Goal: Task Accomplishment & Management: Use online tool/utility

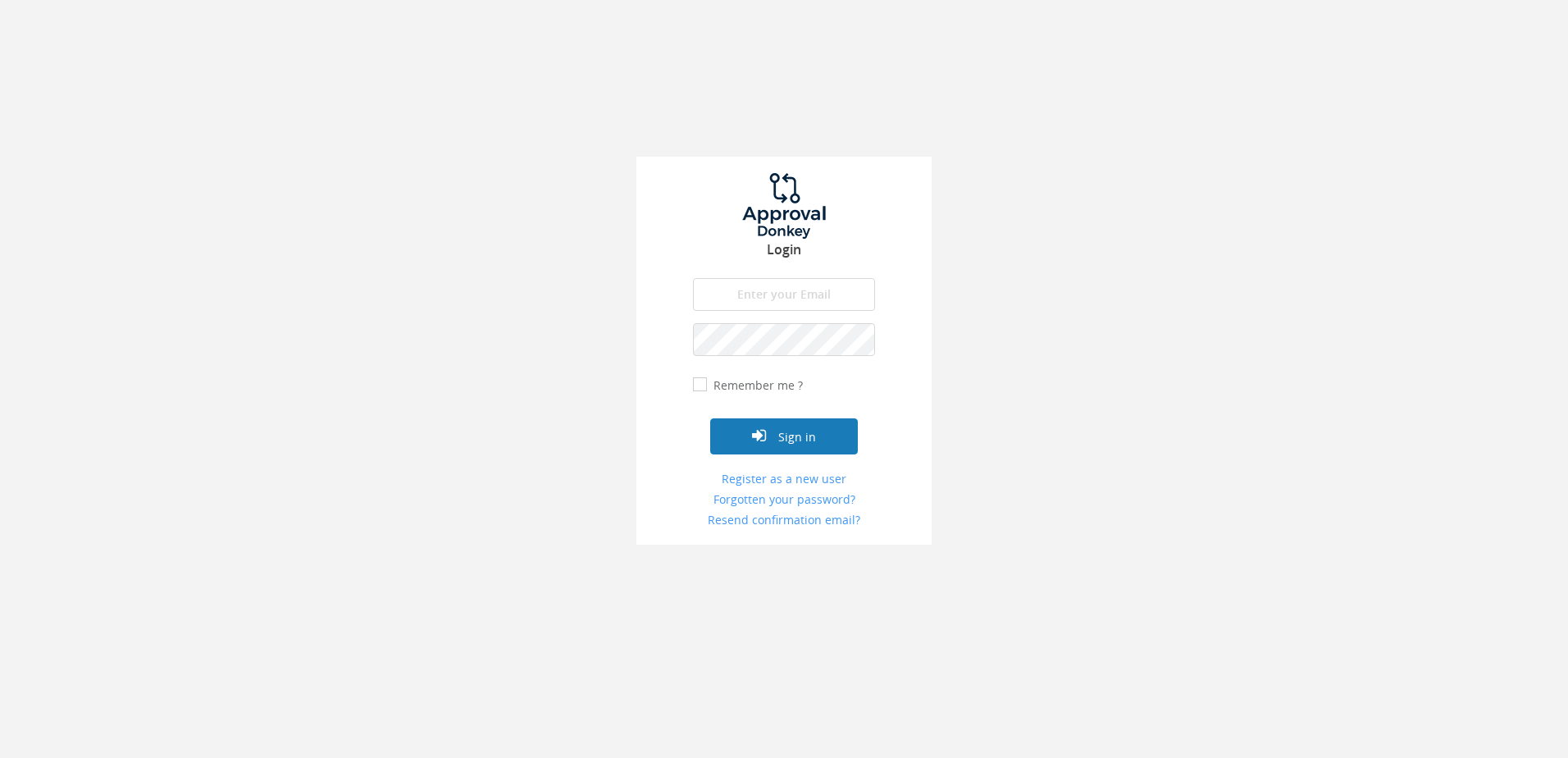
type input "[PERSON_NAME][EMAIL_ADDRESS][DOMAIN_NAME]"
click at [790, 429] on button "Sign in" at bounding box center [783, 435] width 147 height 36
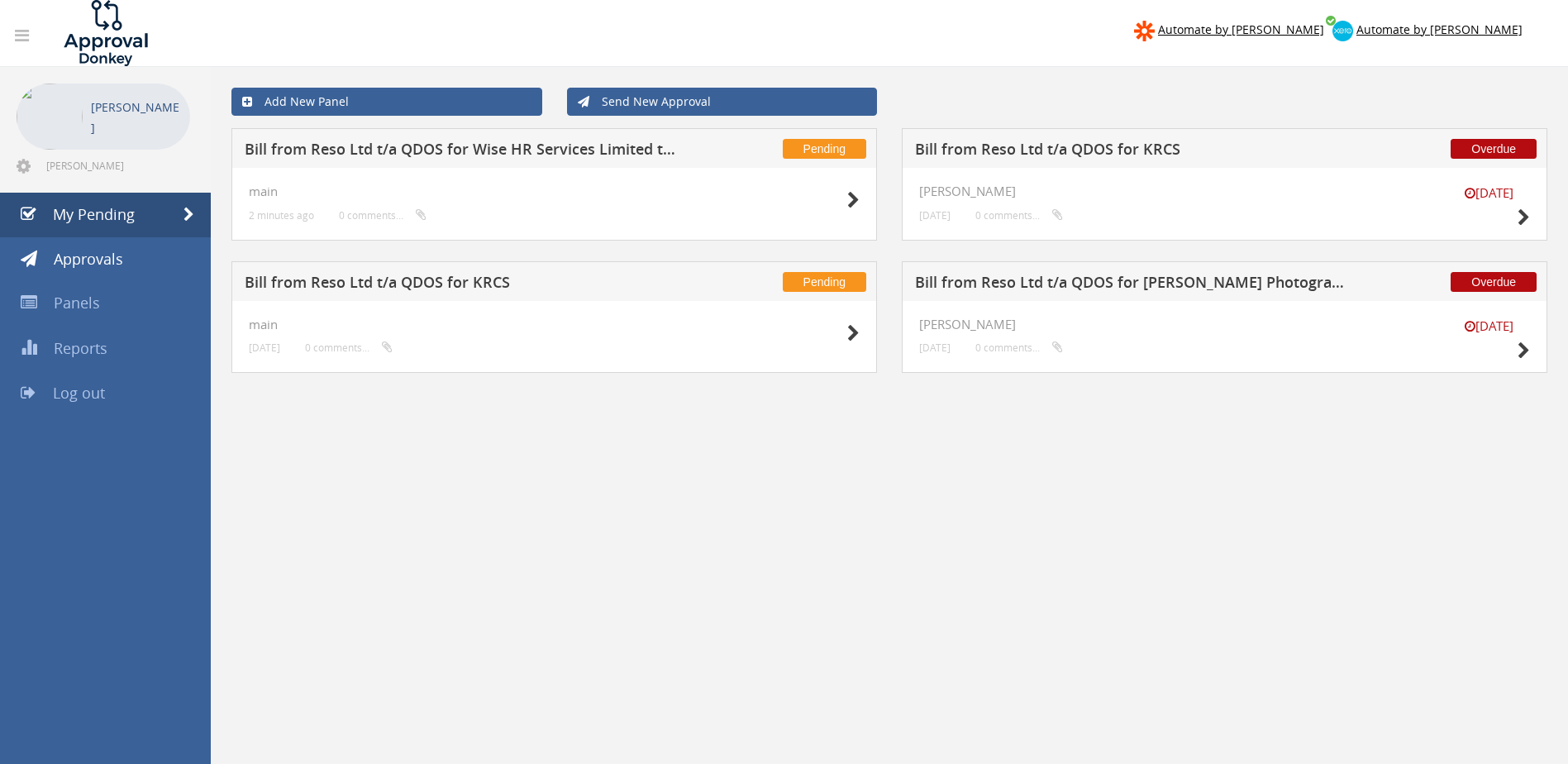
click at [467, 156] on h5 "Bill from Reso Ltd t/a QDOS for Wise HR Services Limited t/a The HR Dept Woking…" at bounding box center [461, 151] width 433 height 20
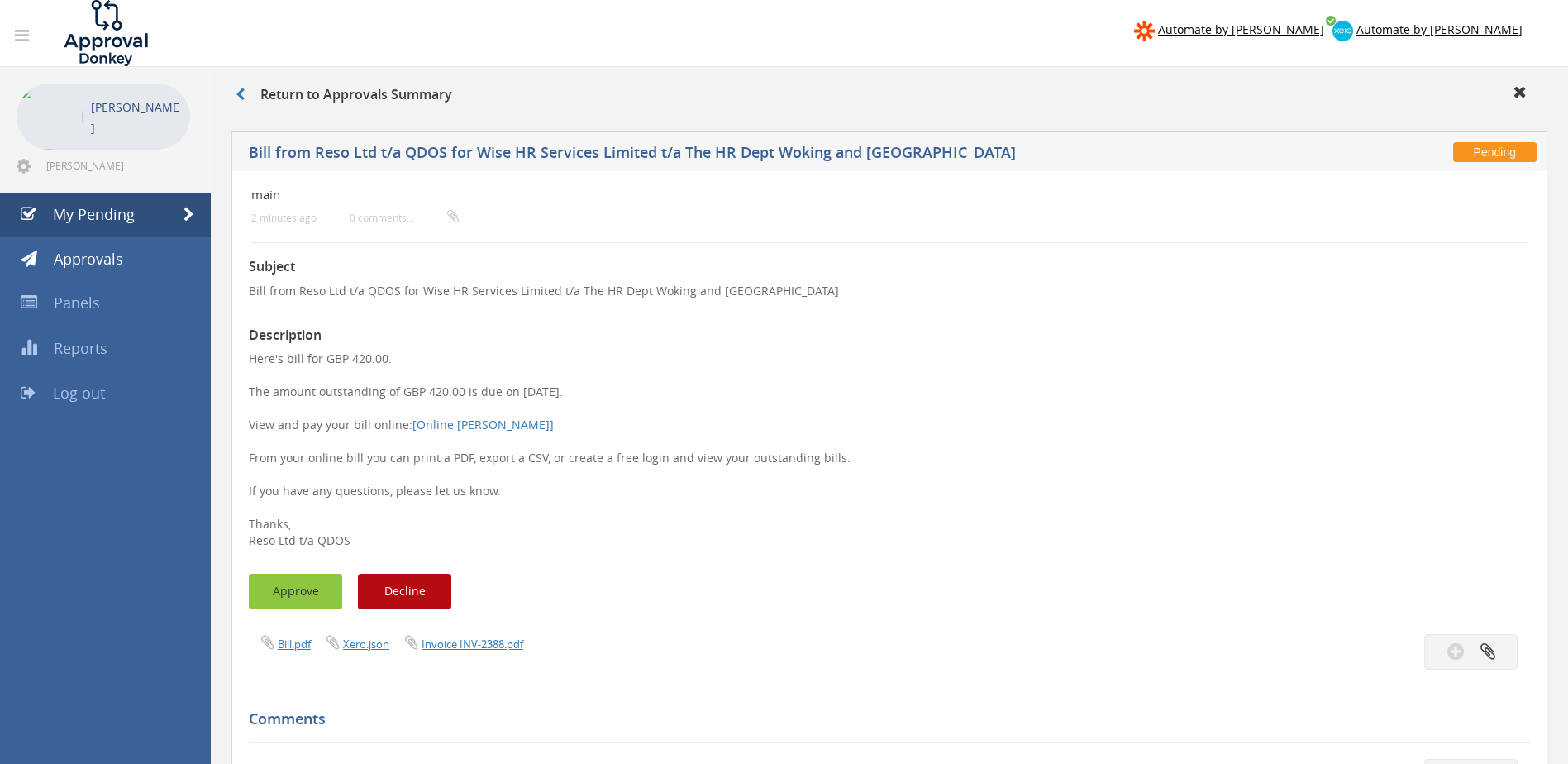
click at [291, 577] on button "Approve" at bounding box center [295, 591] width 93 height 36
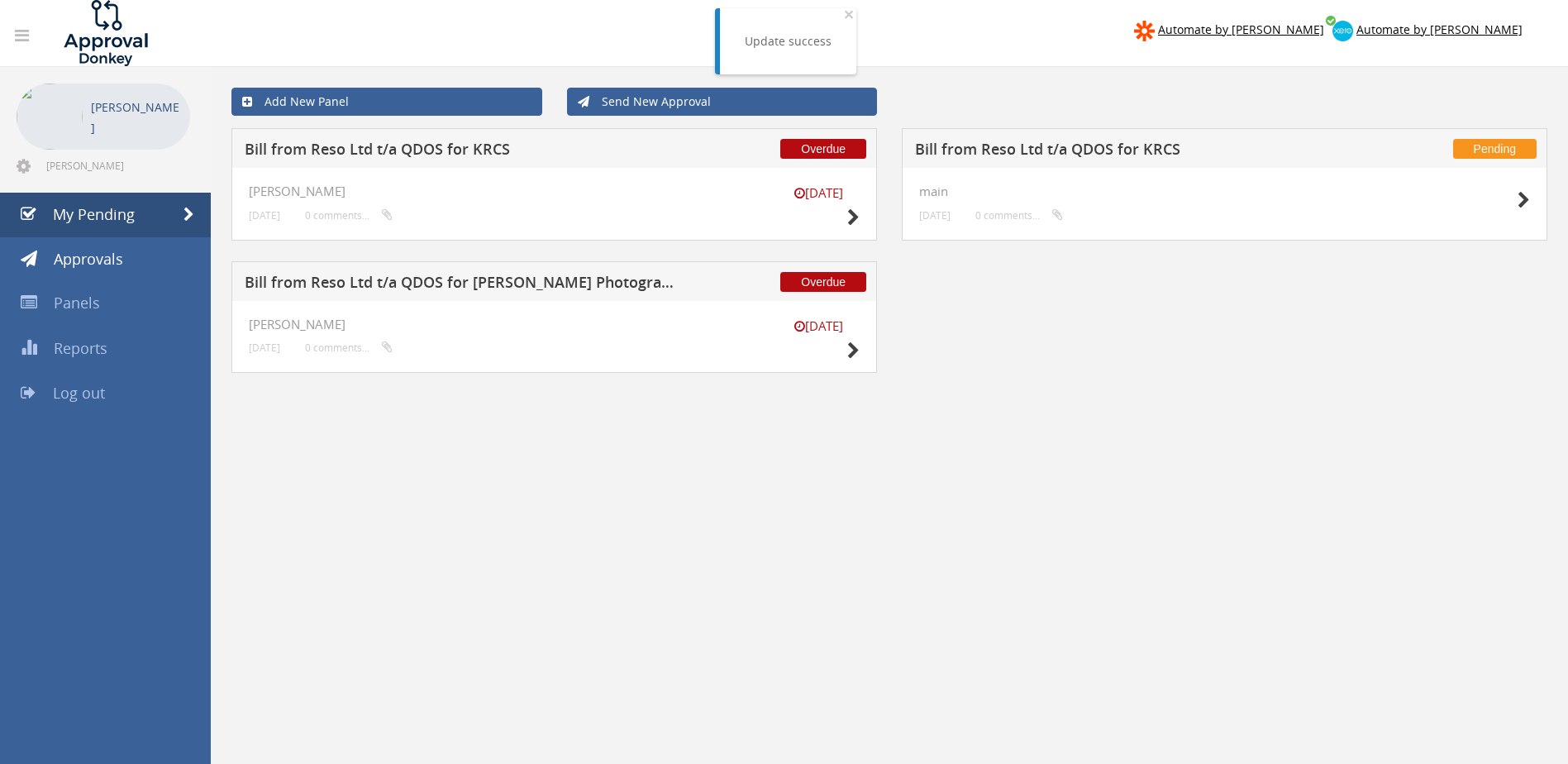
click at [1078, 155] on h5 "Bill from Reso Ltd t/a QDOS for KRCS" at bounding box center [1132, 151] width 433 height 20
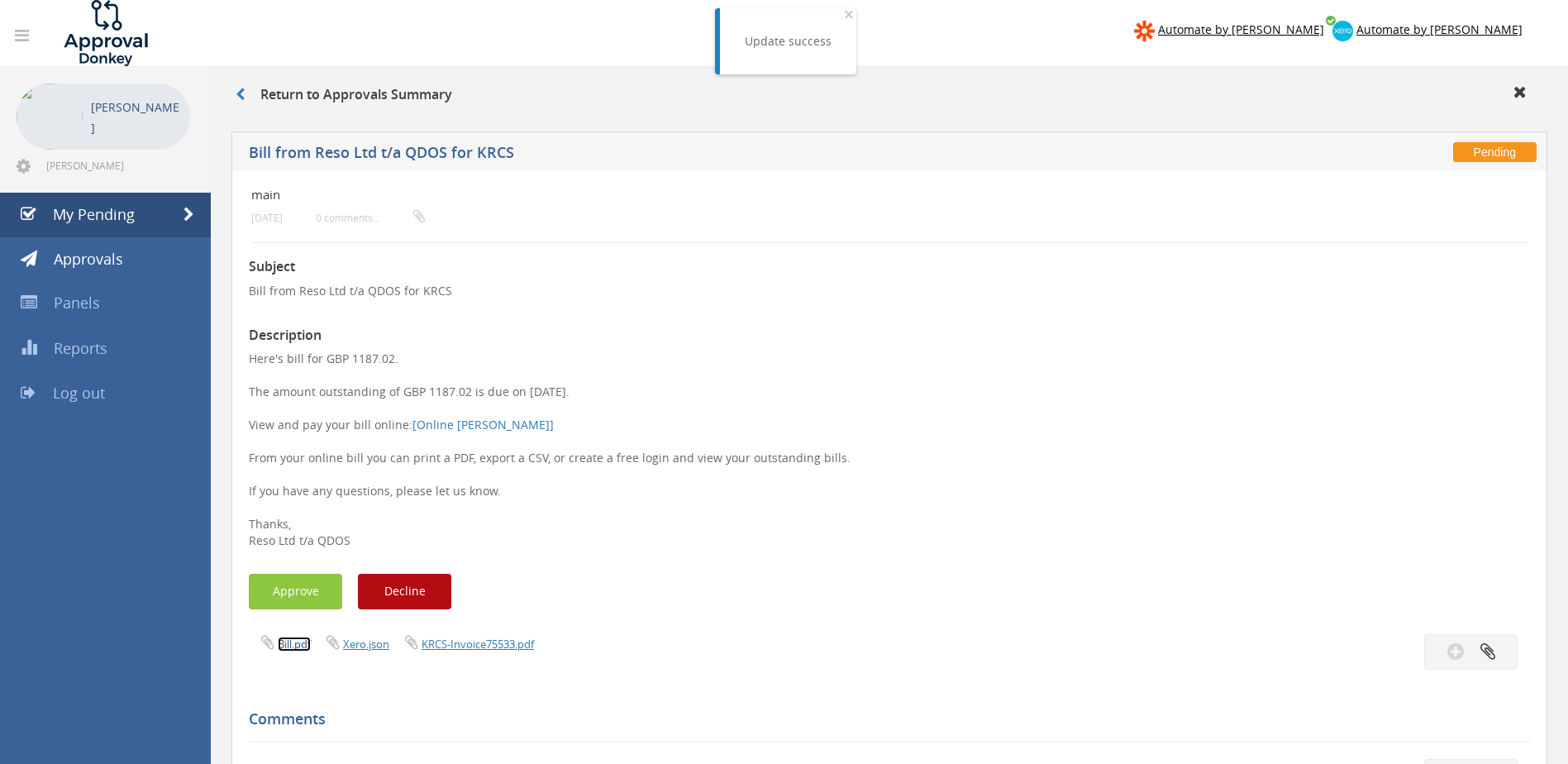
click at [295, 642] on link "Bill.pdf" at bounding box center [294, 644] width 33 height 15
click at [894, 334] on h3 "Description" at bounding box center [889, 335] width 1282 height 15
click at [248, 95] on link at bounding box center [249, 94] width 25 height 18
click at [241, 95] on icon at bounding box center [240, 94] width 9 height 14
click at [242, 93] on icon at bounding box center [240, 94] width 9 height 14
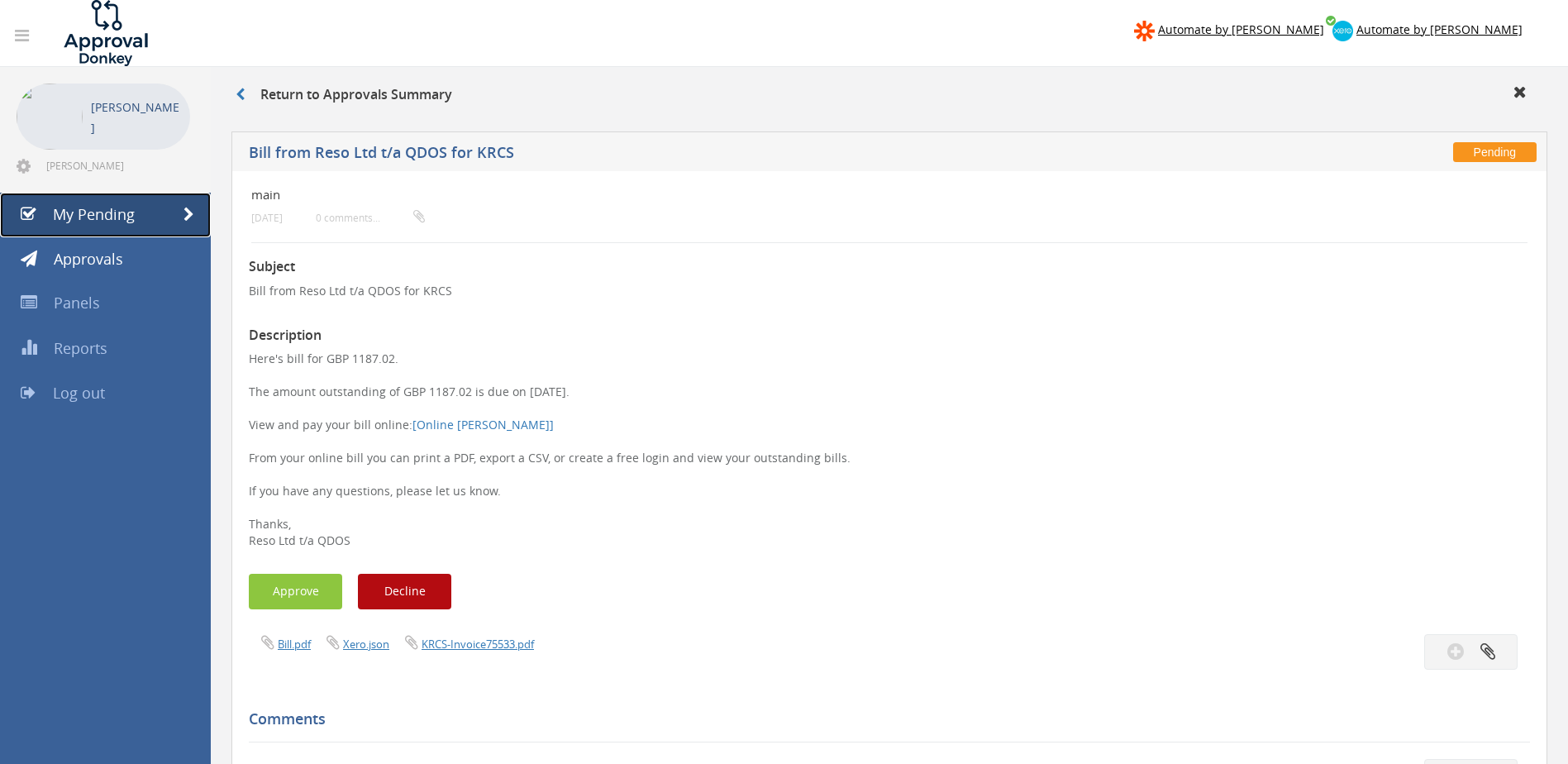
click at [86, 210] on span "My Pending" at bounding box center [93, 214] width 82 height 19
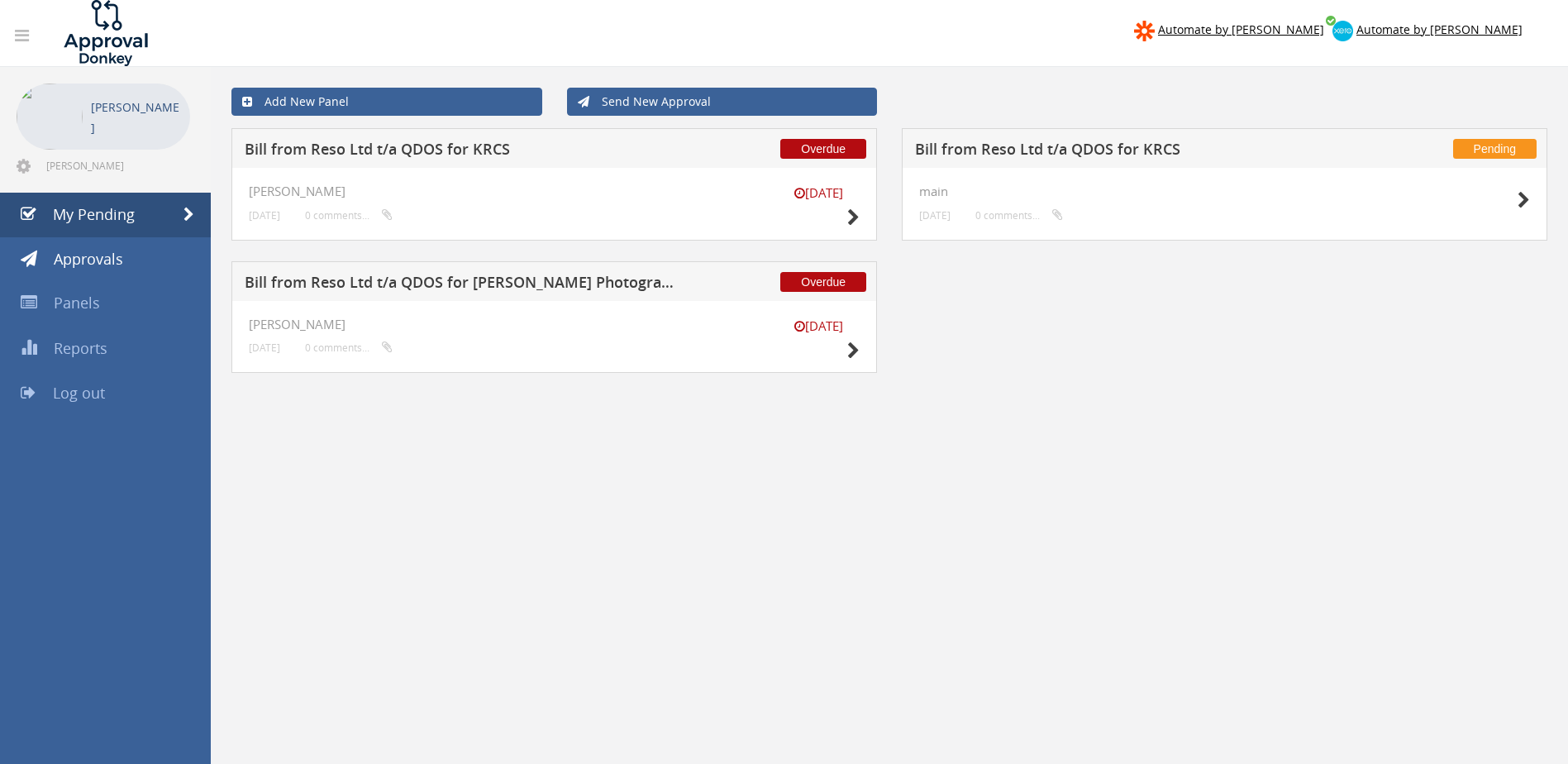
click at [1021, 378] on div "Overdue Bill from Reso Ltd t/a QDOS for KRCS [DATE] [PERSON_NAME] [DATE] 0 comm…" at bounding box center [889, 260] width 1341 height 265
